Goal: Task Accomplishment & Management: Manage account settings

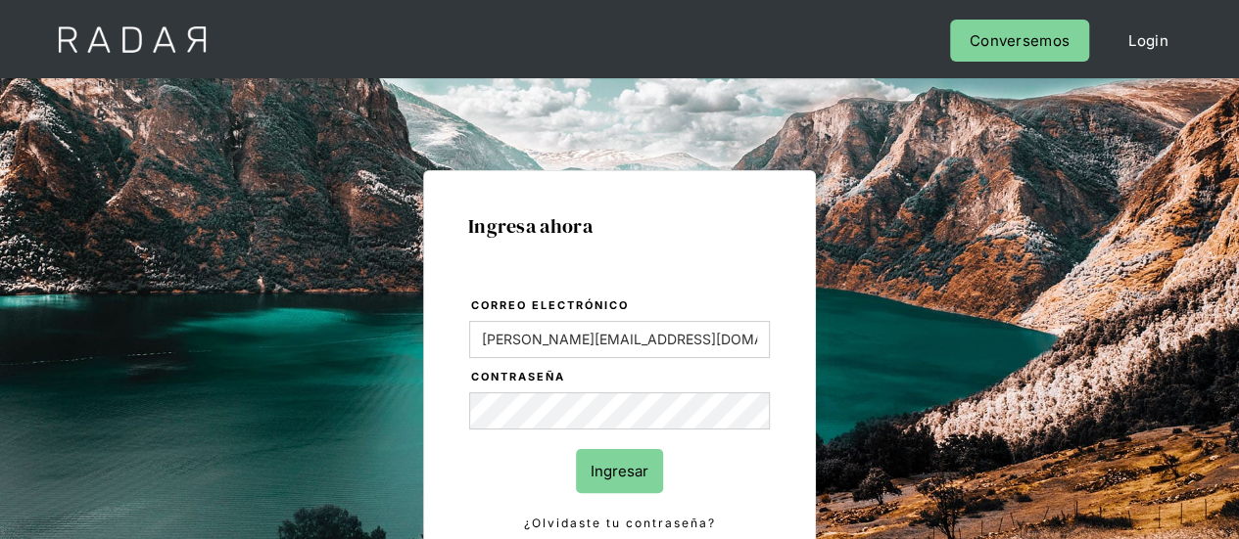
drag, startPoint x: 596, startPoint y: 469, endPoint x: 646, endPoint y: 459, distance: 50.9
click at [596, 469] on input "Ingresar" at bounding box center [619, 471] width 87 height 44
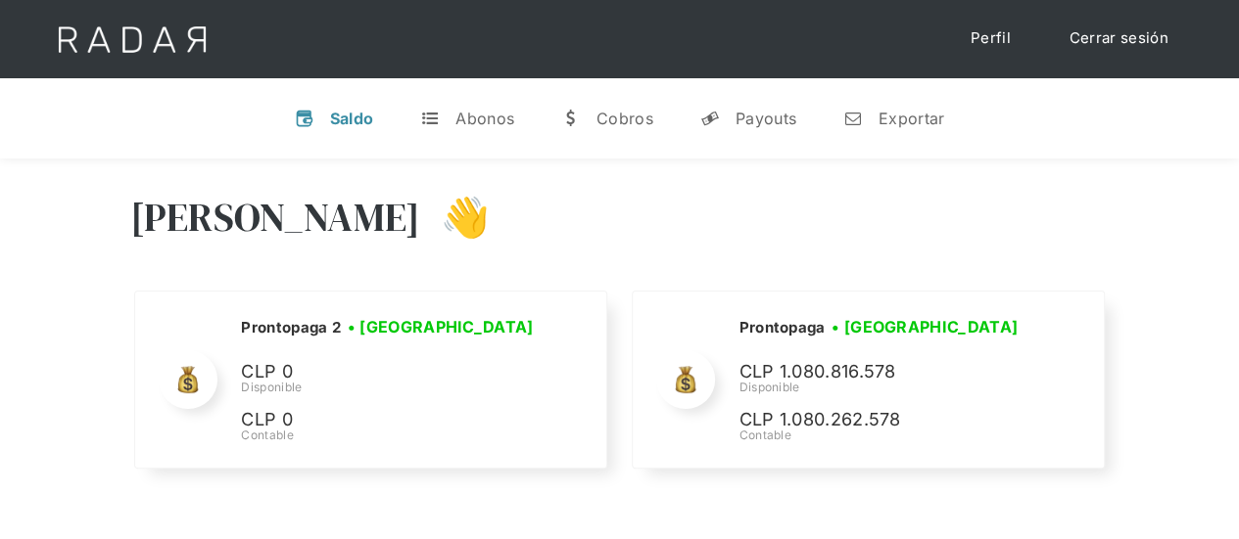
click at [1160, 40] on link "Cerrar sesión" at bounding box center [1119, 39] width 138 height 38
